Goal: Task Accomplishment & Management: Use online tool/utility

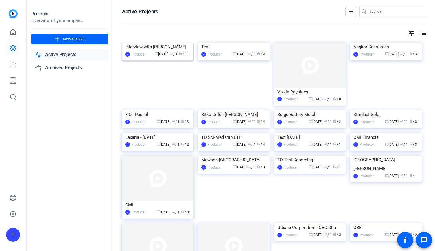
click at [143, 43] on img at bounding box center [157, 43] width 71 height 0
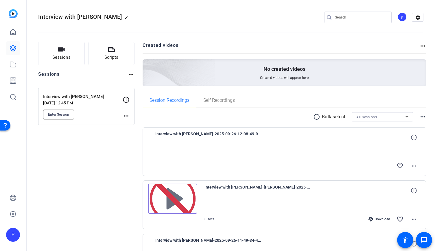
click at [59, 112] on span "Enter Session" at bounding box center [58, 114] width 21 height 5
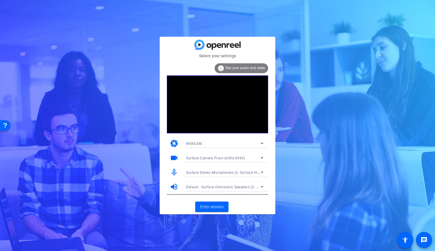
click at [178, 158] on div "videocam Surface Camera Front (045e:0990)" at bounding box center [217, 158] width 101 height 14
click at [174, 158] on mat-icon "videocam" at bounding box center [174, 158] width 9 height 9
click at [215, 158] on span "Surface Camera Front (045e:0990)" at bounding box center [215, 158] width 59 height 4
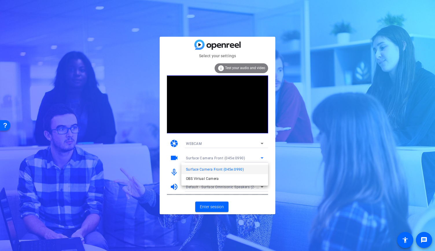
click at [236, 140] on div at bounding box center [217, 125] width 435 height 251
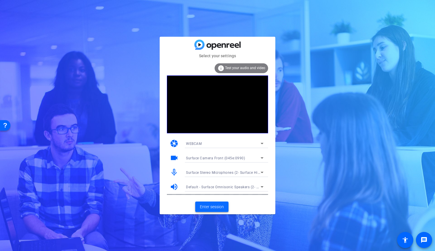
click at [213, 206] on span "Enter session" at bounding box center [212, 207] width 24 height 6
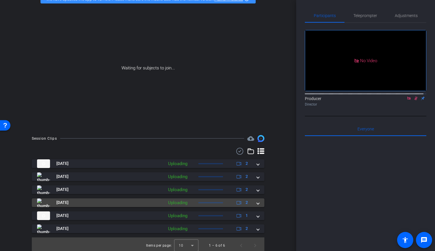
scroll to position [40, 0]
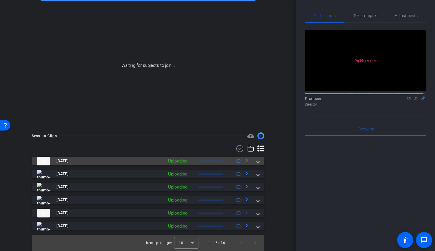
click at [257, 163] on span at bounding box center [258, 161] width 2 height 6
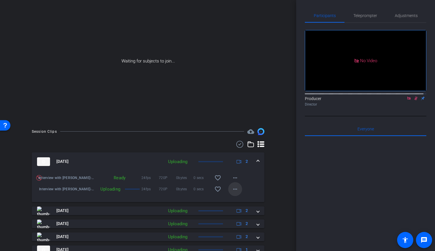
click at [237, 196] on span at bounding box center [235, 189] width 14 height 14
click at [261, 181] on div at bounding box center [217, 125] width 435 height 251
click at [232, 181] on mat-icon "more_horiz" at bounding box center [235, 177] width 7 height 7
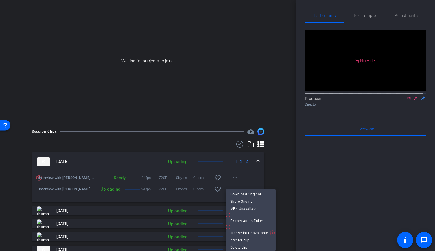
click at [272, 171] on div at bounding box center [217, 125] width 435 height 251
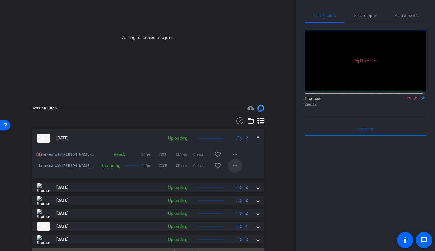
scroll to position [82, 0]
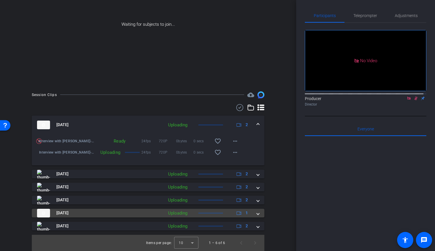
click at [257, 214] on span at bounding box center [258, 213] width 2 height 6
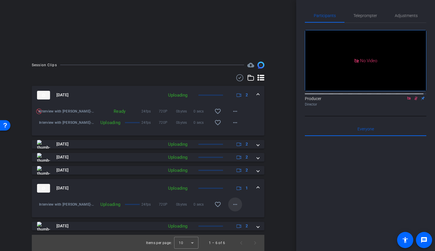
scroll to position [112, 0]
click at [235, 206] on mat-icon "more_horiz" at bounding box center [235, 204] width 7 height 7
click at [279, 206] on div at bounding box center [217, 125] width 435 height 251
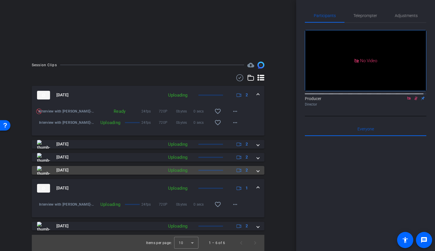
click at [261, 172] on mat-expansion-panel-header "Sep 26, 2025 Uploading 2" at bounding box center [148, 170] width 232 height 9
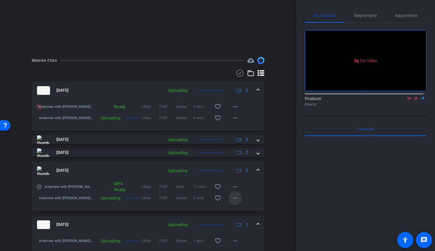
click at [236, 205] on span at bounding box center [235, 198] width 14 height 14
click at [255, 160] on div at bounding box center [217, 125] width 435 height 251
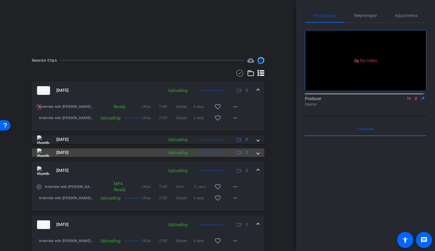
click at [257, 156] on span at bounding box center [258, 152] width 2 height 6
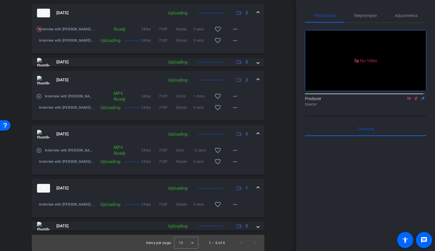
scroll to position [194, 0]
